Goal: Navigation & Orientation: Go to known website

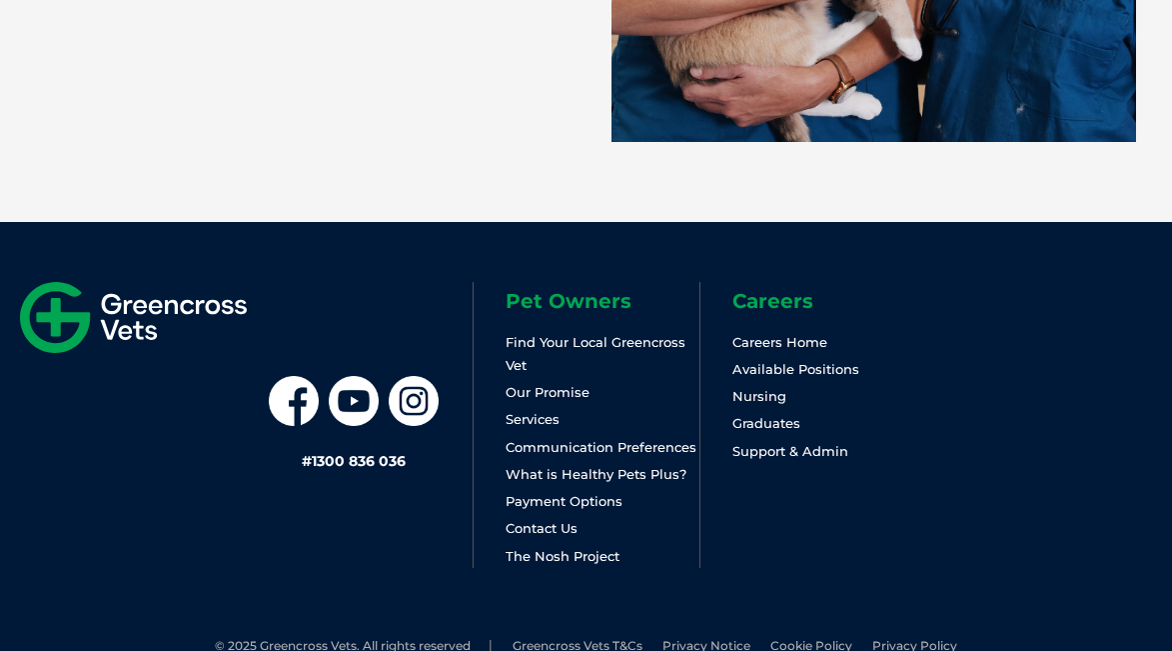
scroll to position [4458, 0]
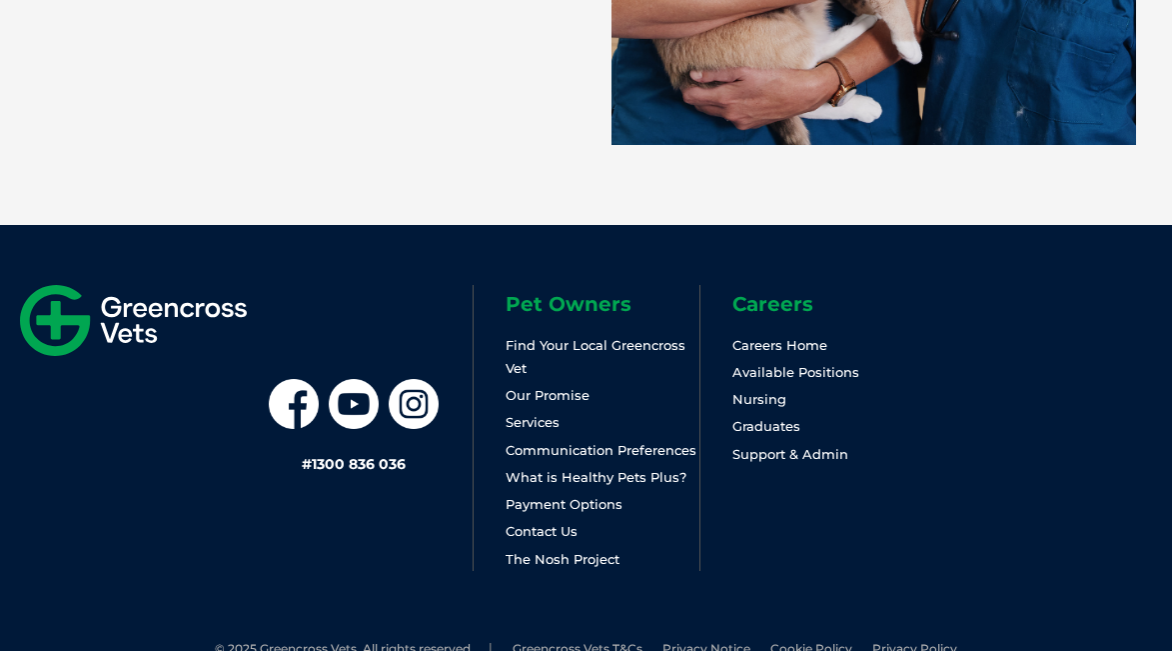
scroll to position [4427, 0]
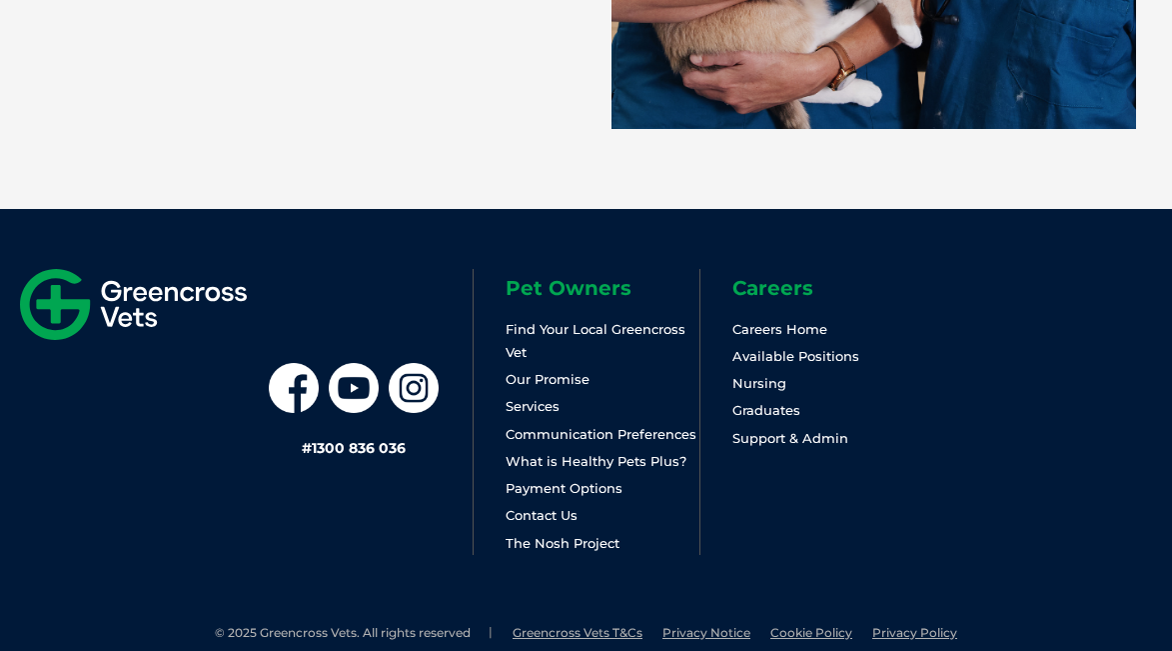
click at [153, 288] on img at bounding box center [133, 304] width 227 height 71
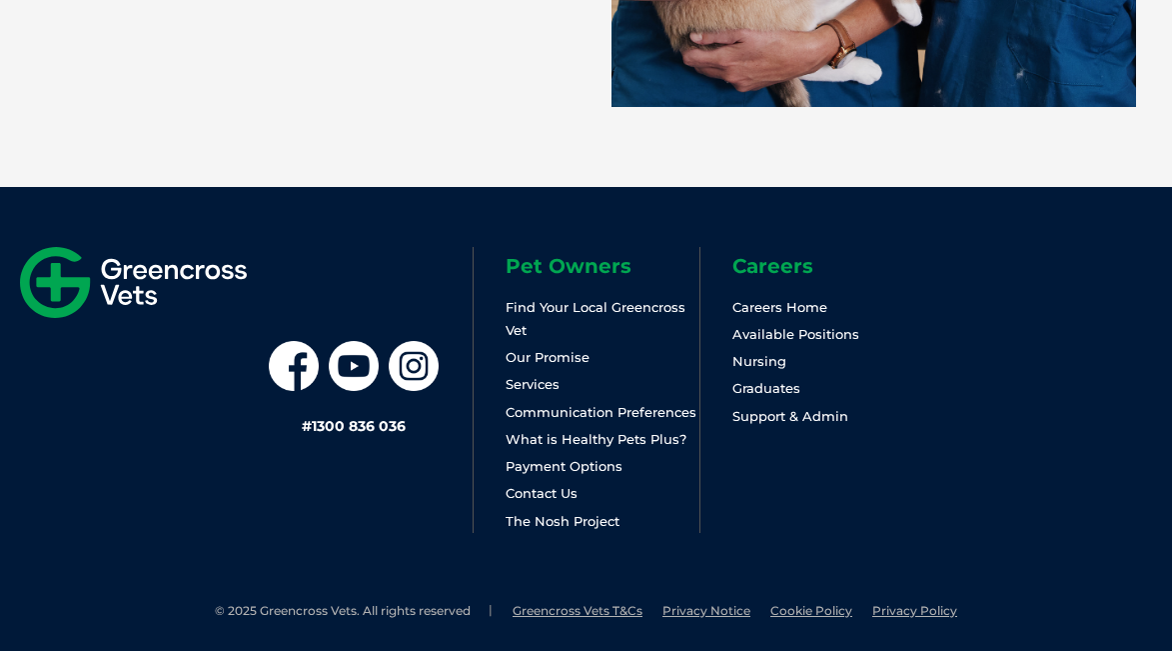
scroll to position [4458, 0]
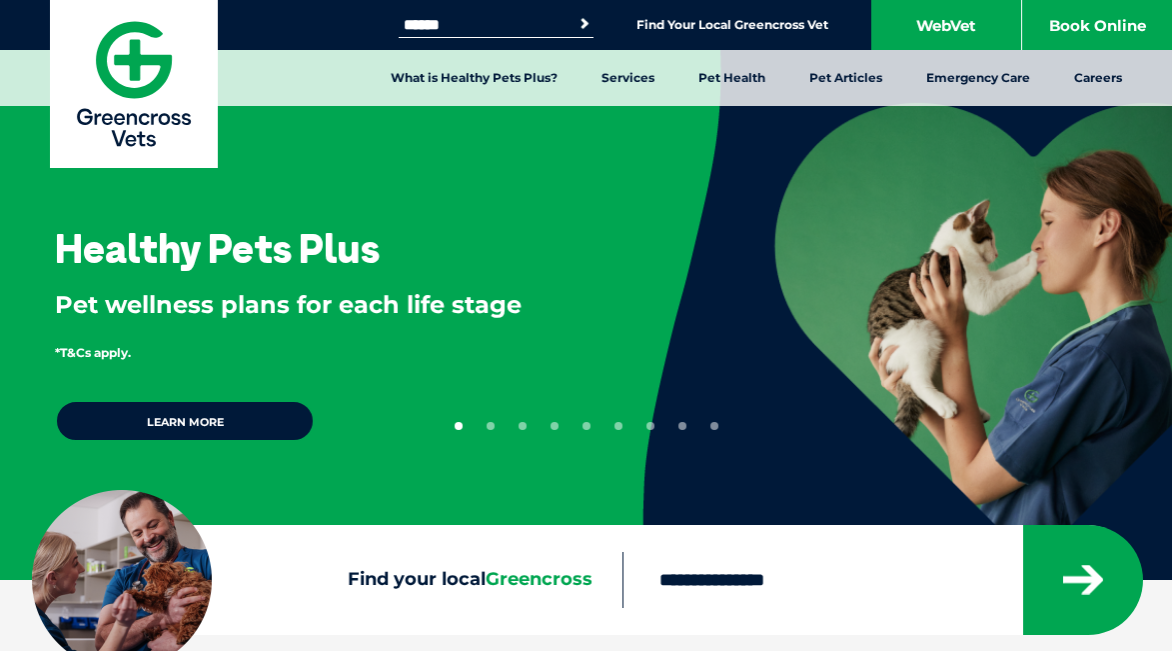
click at [131, 54] on img at bounding box center [134, 84] width 168 height 168
